Goal: Find specific page/section: Find specific page/section

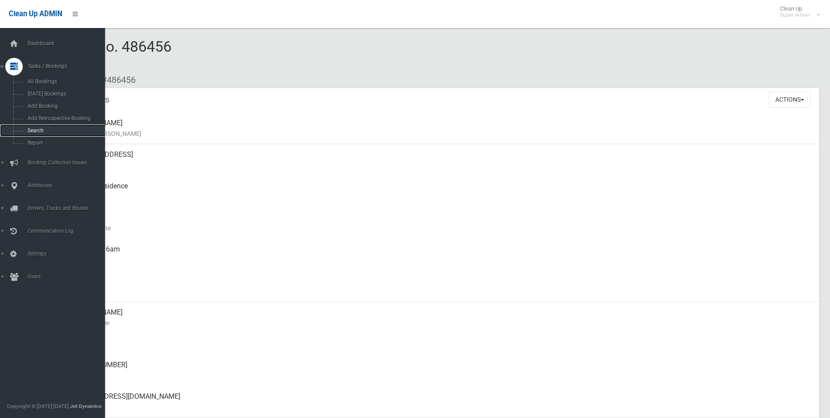
click at [36, 130] on span "Search" at bounding box center [64, 130] width 79 height 6
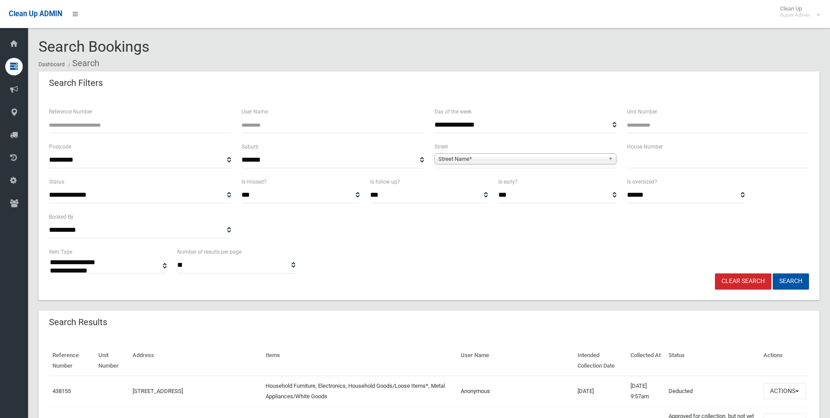
select select
click at [464, 157] on span "Street Name*" at bounding box center [522, 159] width 166 height 11
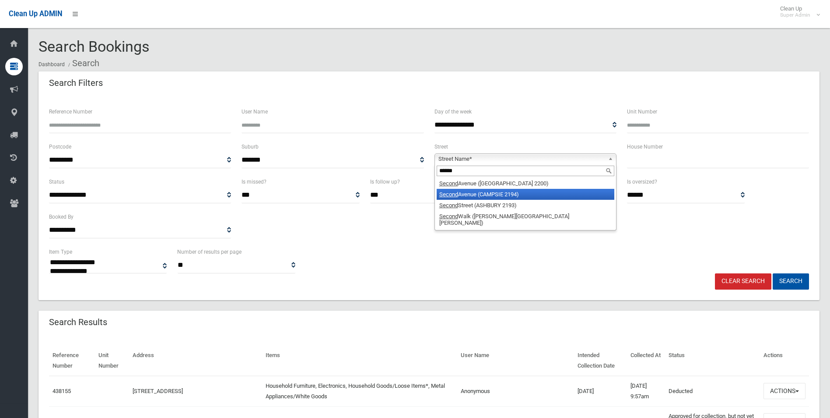
type input "******"
click at [481, 194] on li "[GEOGRAPHIC_DATA] (CAMPSIE 2194)" at bounding box center [526, 194] width 178 height 11
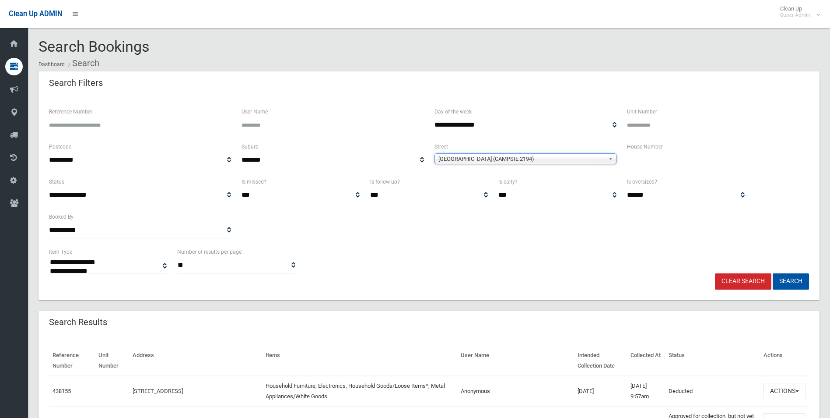
click at [646, 161] on input "text" at bounding box center [718, 160] width 182 height 16
type input "**"
click at [773, 273] on button "Search" at bounding box center [791, 281] width 36 height 16
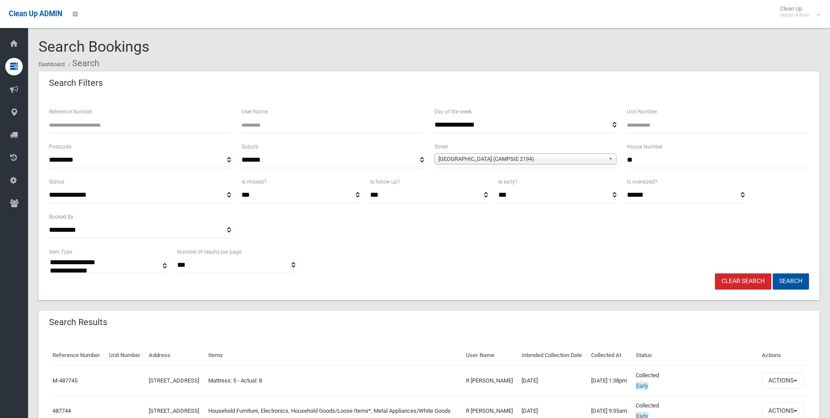
select select
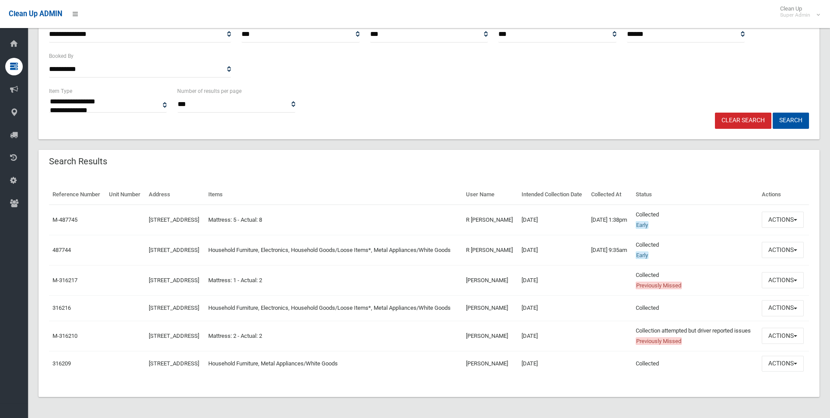
scroll to position [175, 0]
click at [780, 246] on button "Actions" at bounding box center [783, 250] width 42 height 16
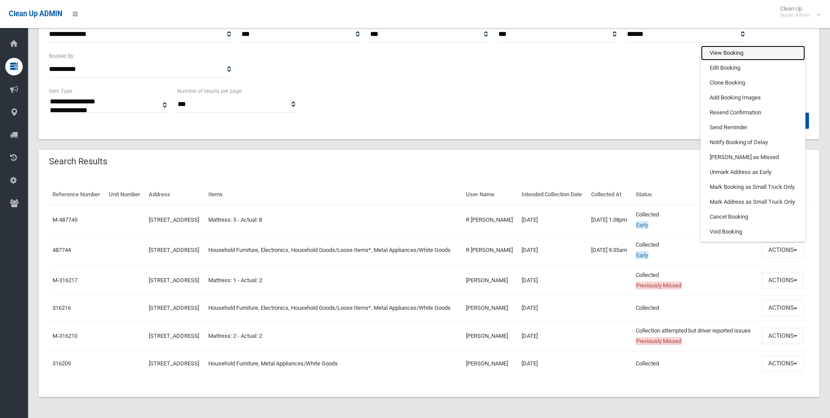
click at [728, 46] on link "View Booking" at bounding box center [753, 53] width 104 height 15
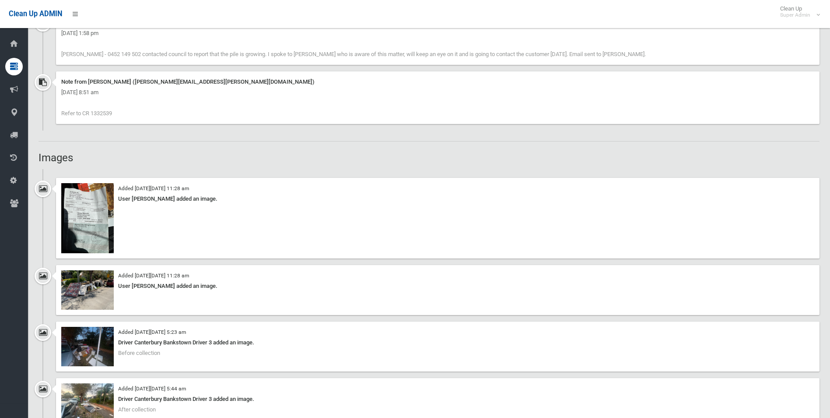
scroll to position [788, 0]
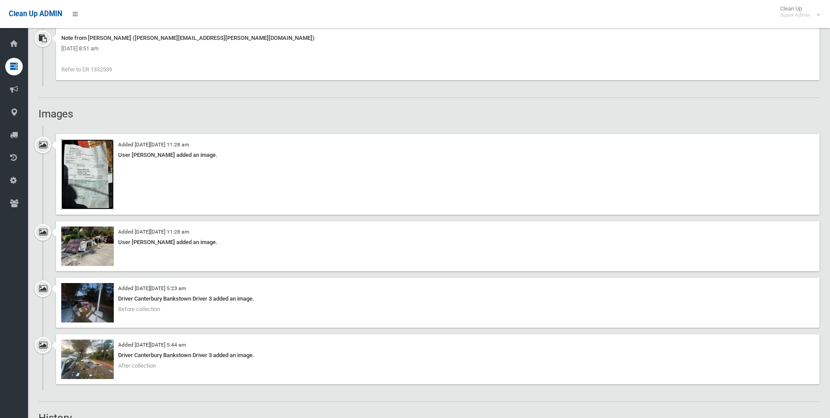
click at [101, 190] on img at bounding box center [87, 174] width 53 height 70
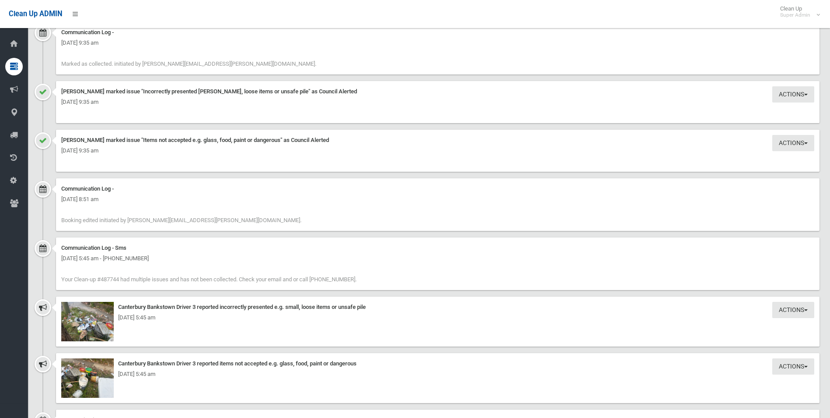
scroll to position [1329, 0]
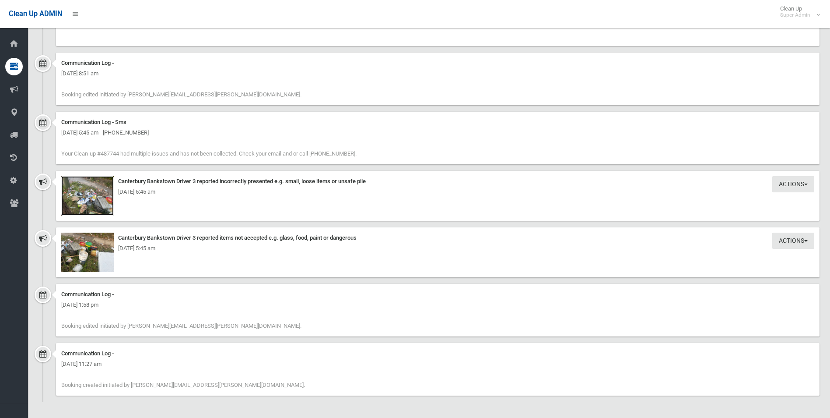
click at [99, 207] on img at bounding box center [87, 195] width 53 height 39
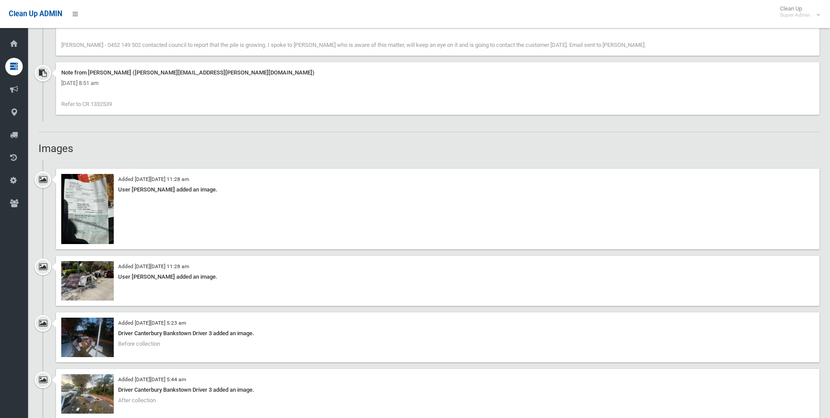
scroll to position [760, 0]
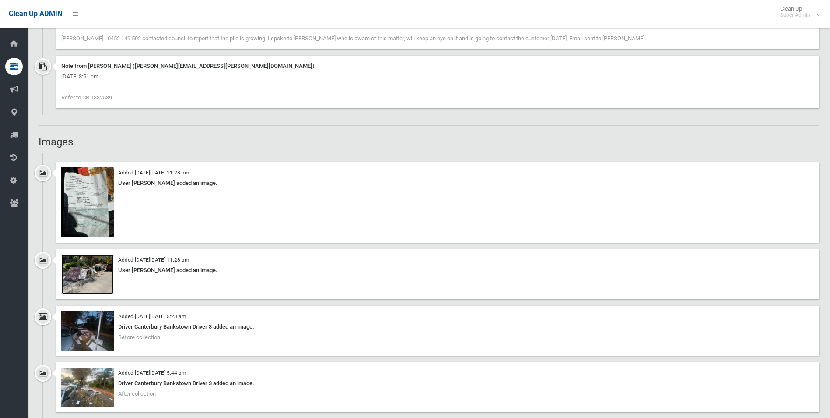
click at [93, 278] on img at bounding box center [87, 273] width 53 height 39
click at [101, 279] on img at bounding box center [87, 273] width 53 height 39
click at [96, 335] on img at bounding box center [87, 330] width 53 height 39
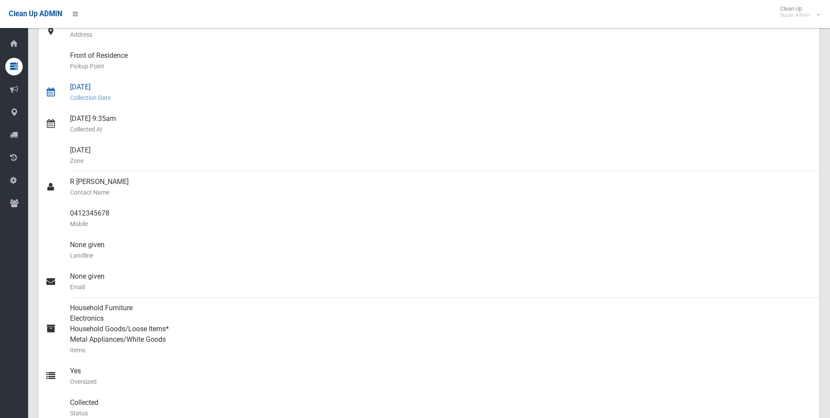
scroll to position [131, 0]
